Goal: Use online tool/utility: Utilize a website feature to perform a specific function

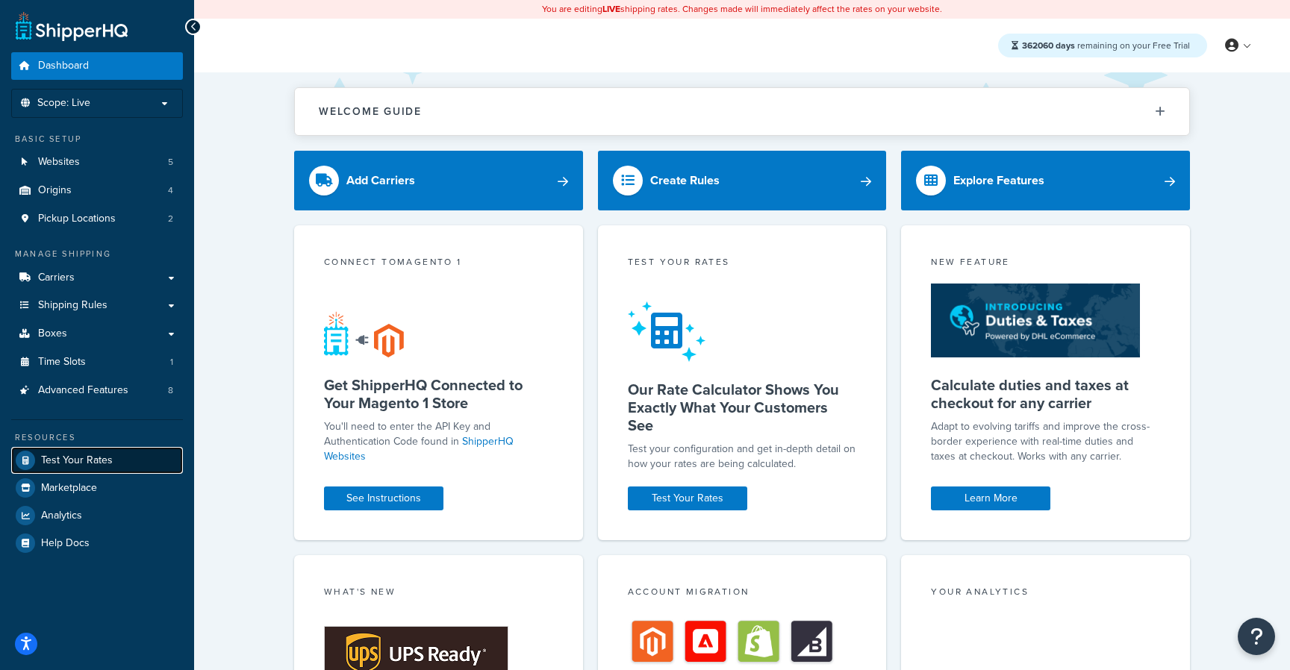
click at [72, 457] on span "Test Your Rates" at bounding box center [77, 461] width 72 height 13
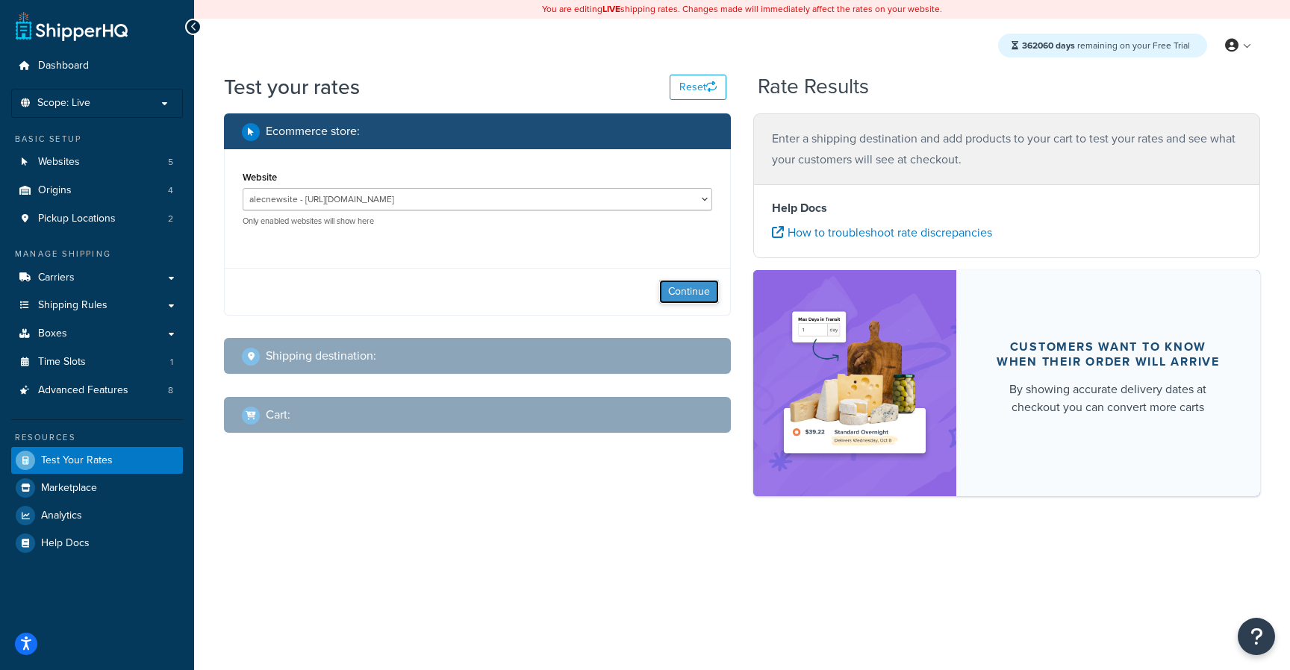
click at [676, 280] on button "Continue" at bounding box center [689, 292] width 60 height 24
select select "[GEOGRAPHIC_DATA]"
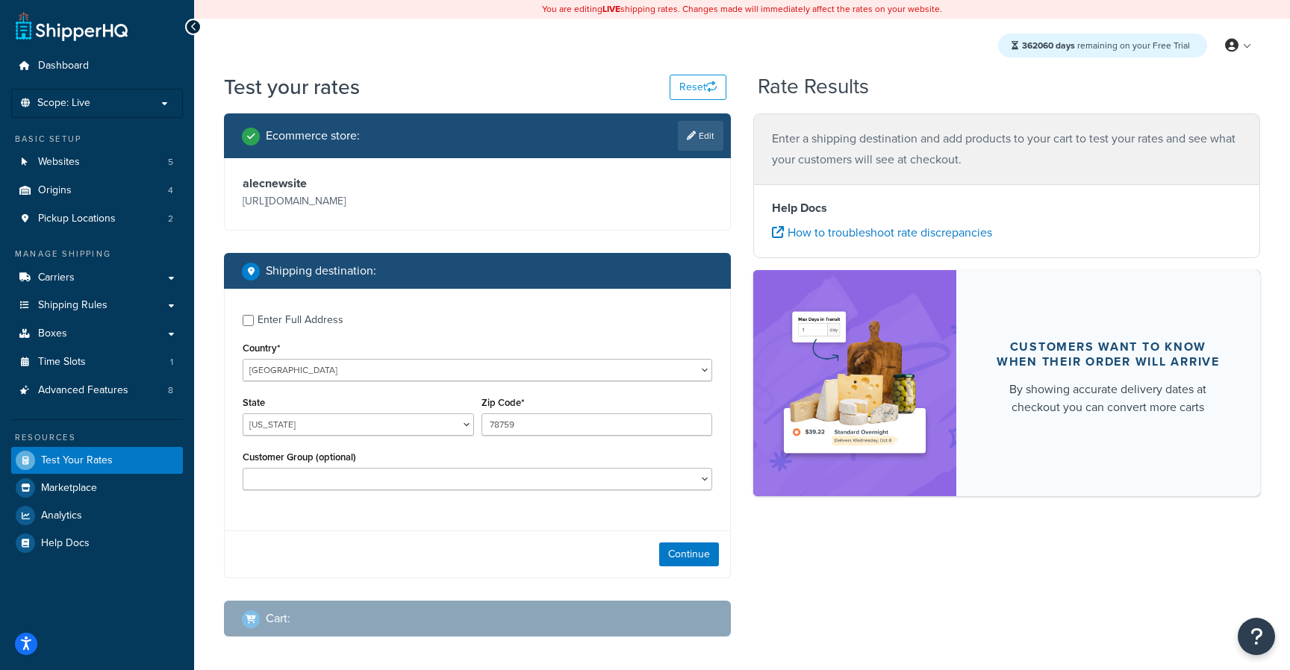
scroll to position [66, 0]
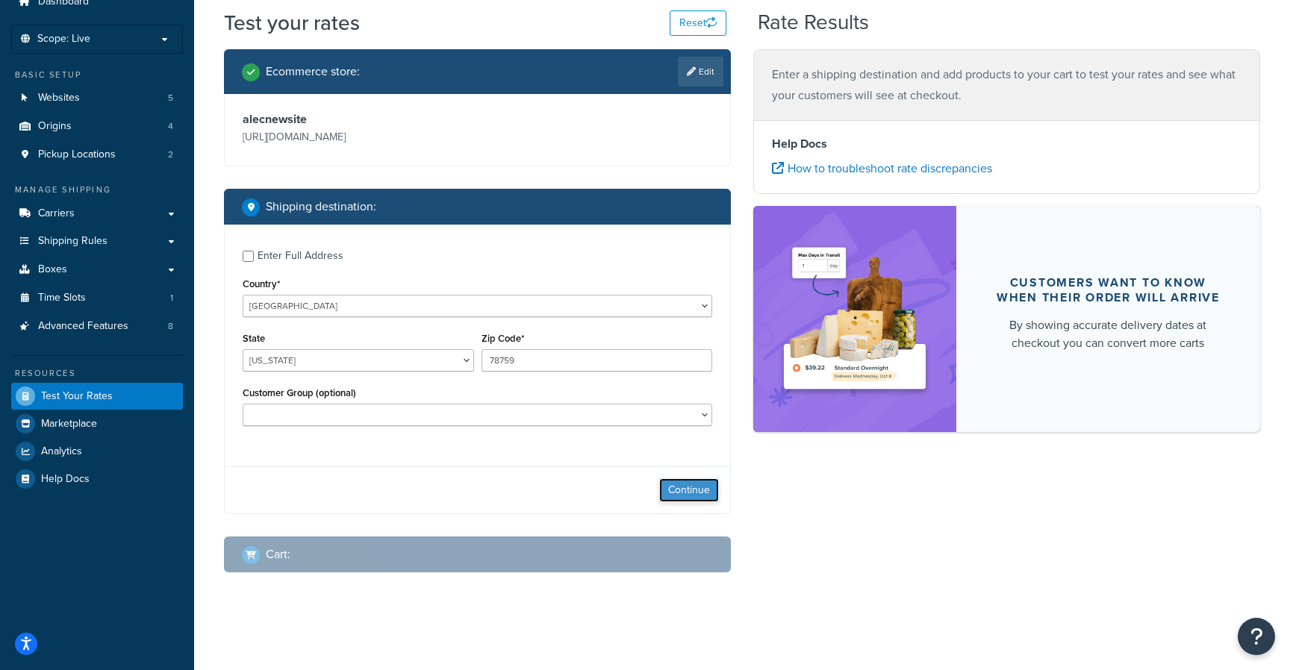
click at [711, 481] on button "Continue" at bounding box center [689, 491] width 60 height 24
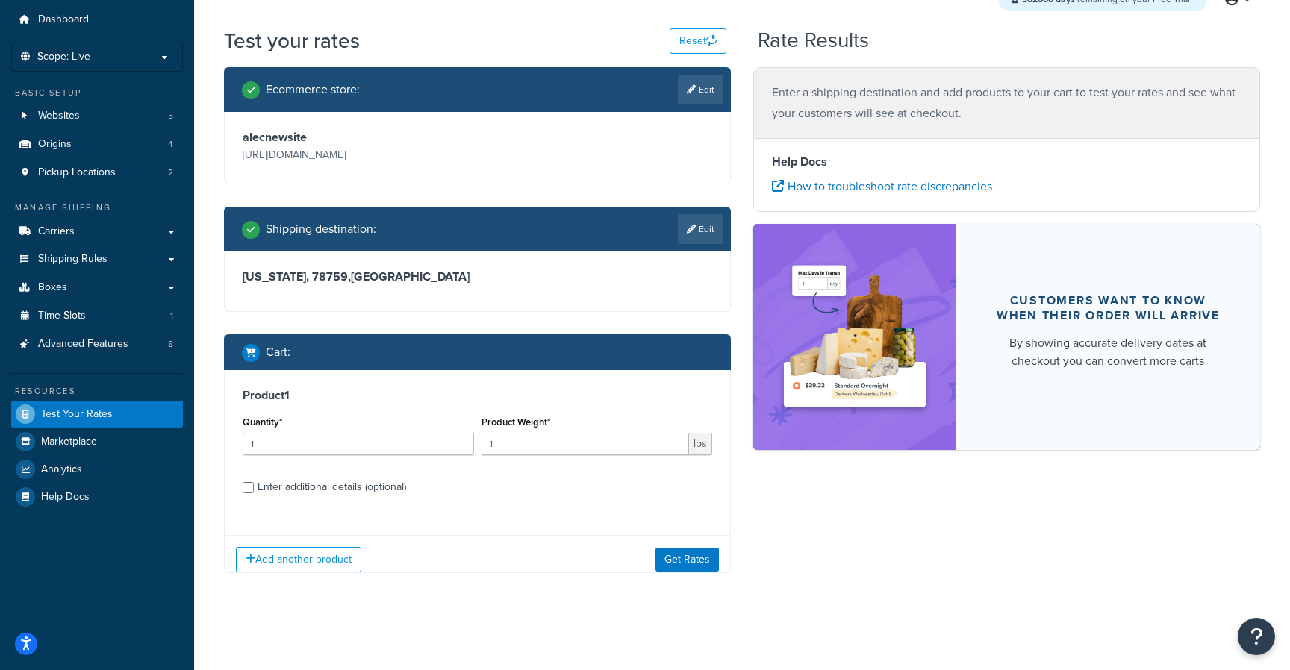
scroll to position [57, 0]
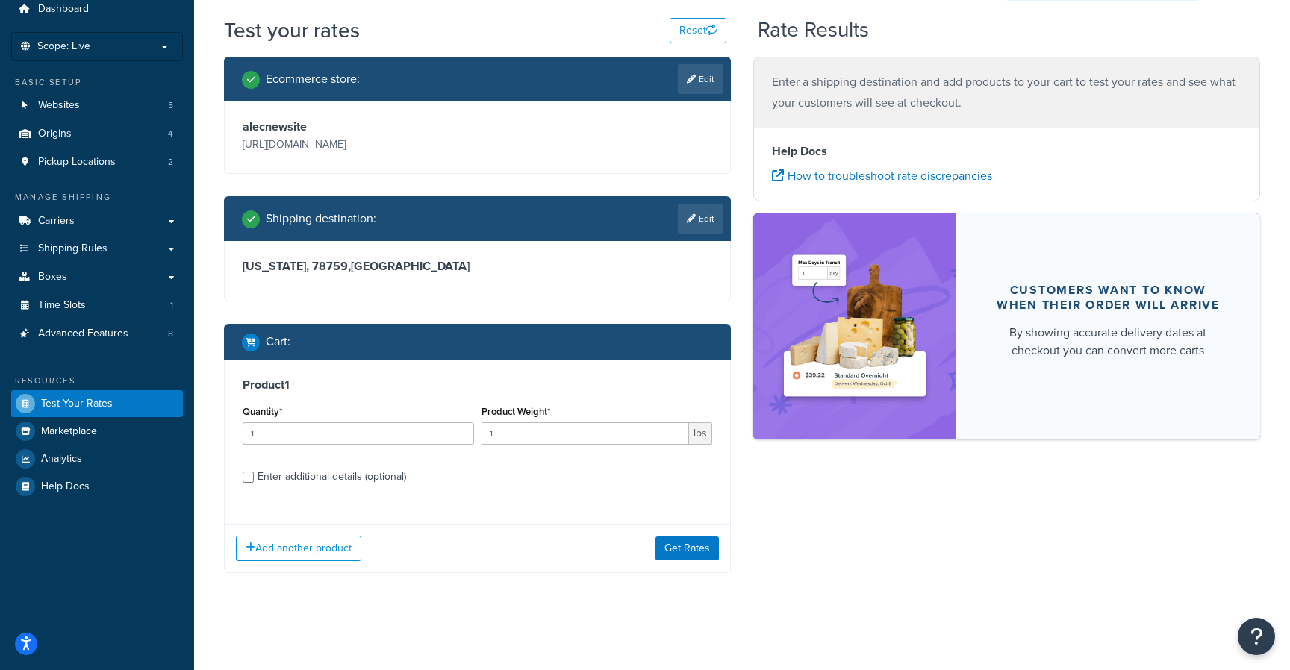
click at [351, 483] on div "Enter additional details (optional)" at bounding box center [332, 477] width 149 height 21
click at [254, 483] on input "Enter additional details (optional)" at bounding box center [248, 477] width 11 height 11
checkbox input "true"
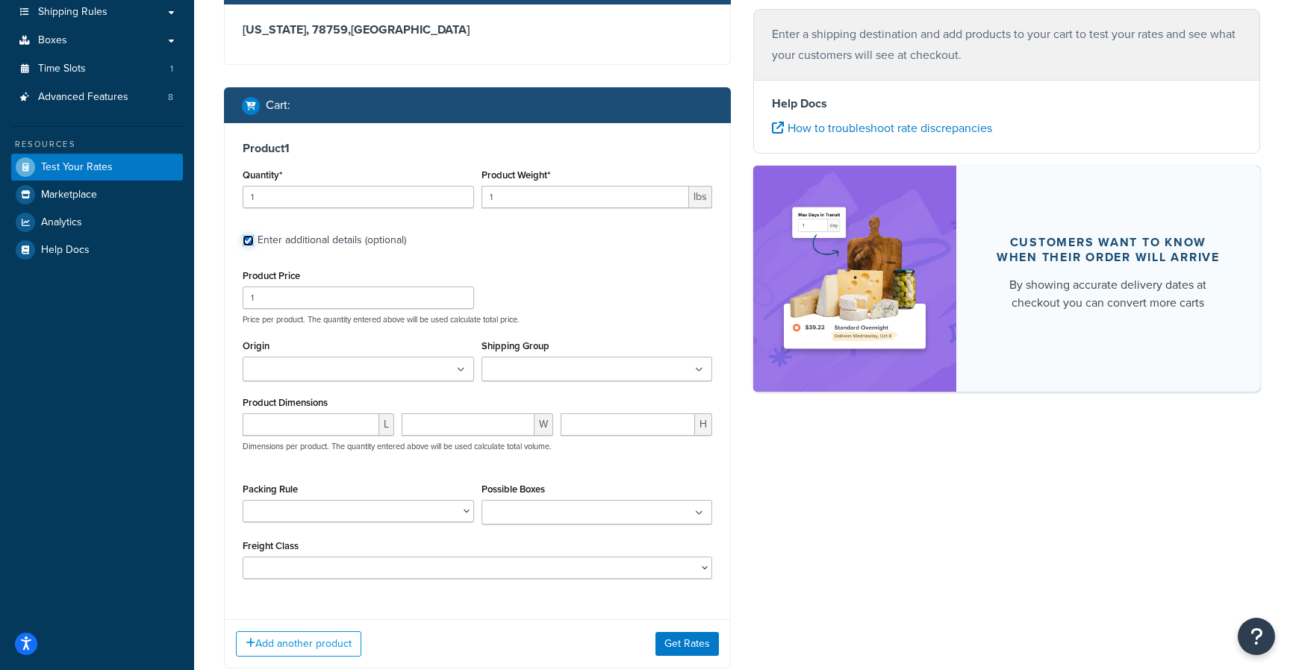
scroll to position [350, 0]
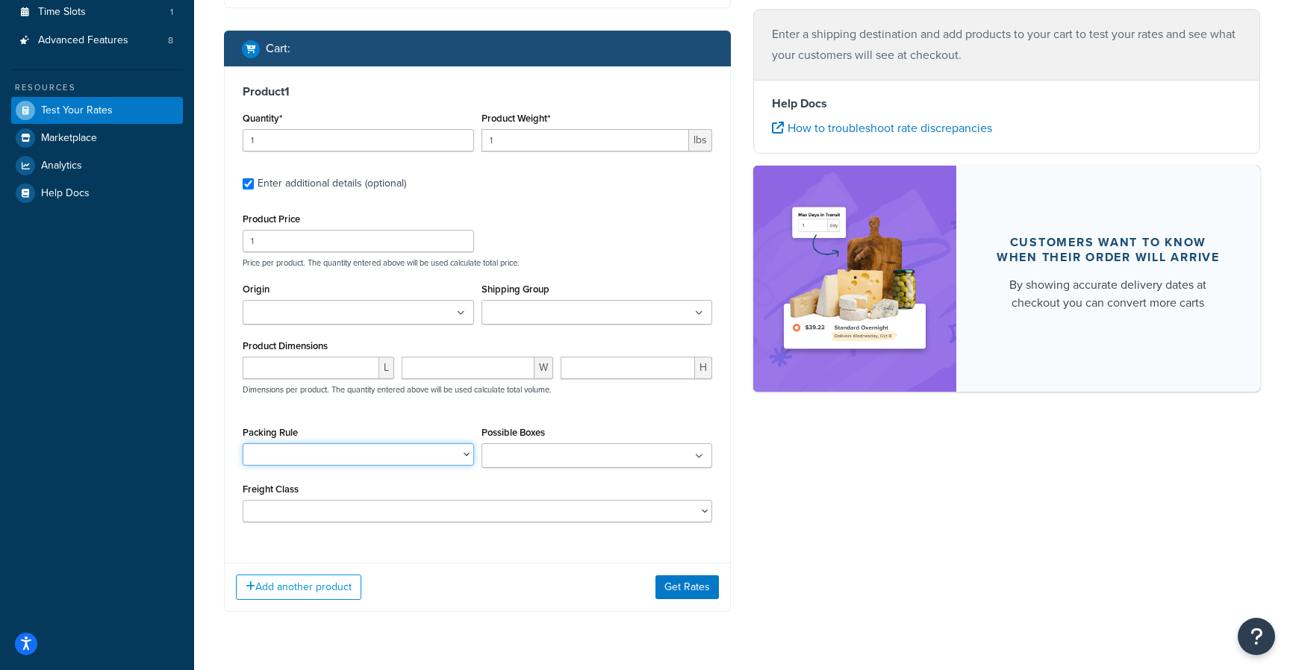
click at [443, 459] on select "BoxRule" at bounding box center [358, 454] width 231 height 22
click at [243, 445] on select "BoxRule" at bounding box center [358, 454] width 231 height 22
click at [537, 456] on input "Possible Boxes" at bounding box center [552, 457] width 132 height 16
click at [627, 426] on div "Possible Boxes Box box cool" at bounding box center [597, 446] width 231 height 46
